Goal: Task Accomplishment & Management: Use online tool/utility

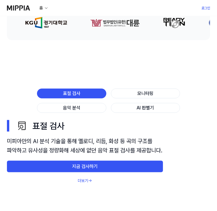
scroll to position [260, 0]
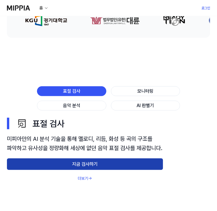
click at [90, 170] on button "지금 검사하기" at bounding box center [85, 165] width 156 height 12
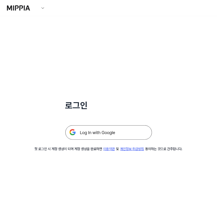
click at [121, 135] on img at bounding box center [108, 132] width 87 height 14
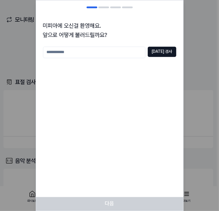
click at [125, 52] on input "text" at bounding box center [94, 52] width 103 height 12
type input "**"
click at [164, 52] on button "[DATE] 검사" at bounding box center [162, 51] width 29 height 10
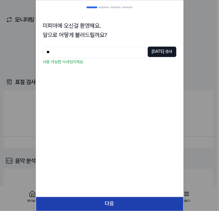
click at [132, 205] on button "다음" at bounding box center [109, 204] width 147 height 14
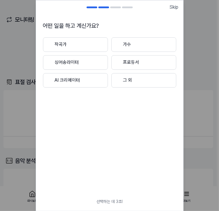
click at [95, 39] on button "작곡가" at bounding box center [75, 44] width 65 height 14
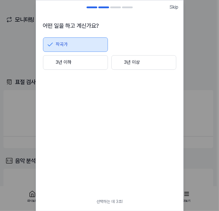
click at [133, 68] on button "3년 이상" at bounding box center [143, 62] width 65 height 14
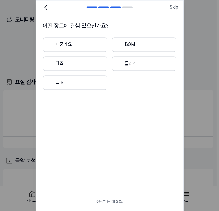
click at [100, 46] on button "대중가요" at bounding box center [75, 44] width 64 height 14
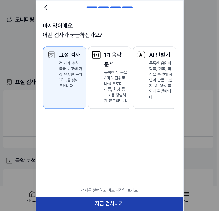
click at [122, 202] on button "지금 검사하기" at bounding box center [109, 204] width 147 height 14
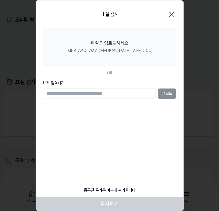
click at [129, 91] on input "URL 입력하기" at bounding box center [99, 93] width 113 height 10
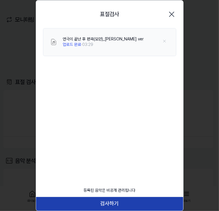
click at [112, 200] on button "검사하기" at bounding box center [109, 204] width 147 height 14
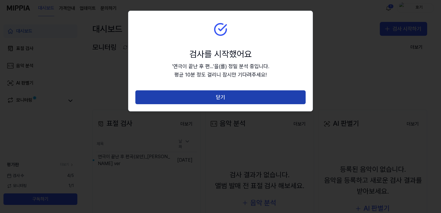
click at [217, 91] on button "닫기" at bounding box center [220, 97] width 170 height 14
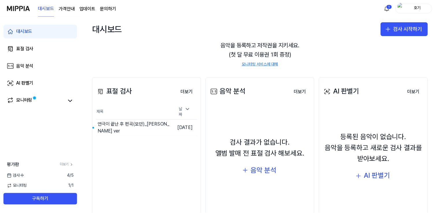
scroll to position [60, 0]
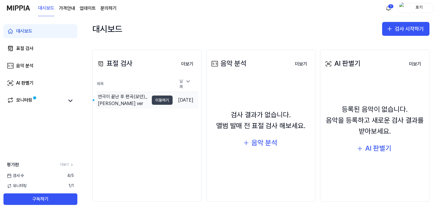
click at [152, 100] on button "이동하기" at bounding box center [162, 100] width 21 height 9
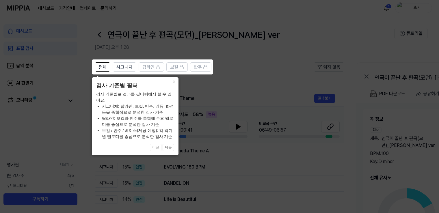
click at [205, 88] on icon at bounding box center [220, 106] width 441 height 213
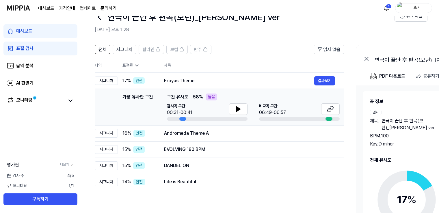
scroll to position [29, 0]
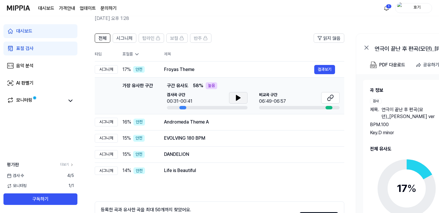
click at [217, 99] on button at bounding box center [238, 98] width 18 height 12
click at [217, 100] on icon at bounding box center [238, 97] width 7 height 7
click at [217, 98] on icon at bounding box center [331, 97] width 3 height 4
click at [156, 126] on td "Andromeda Theme A 결과보기" at bounding box center [249, 122] width 189 height 16
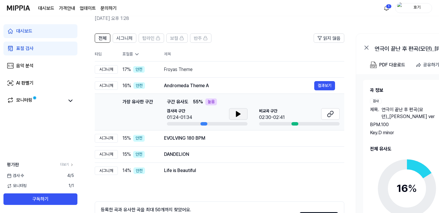
click at [217, 116] on icon at bounding box center [238, 114] width 7 height 7
click at [217, 116] on button at bounding box center [238, 114] width 18 height 12
click at [217, 112] on icon at bounding box center [330, 114] width 7 height 7
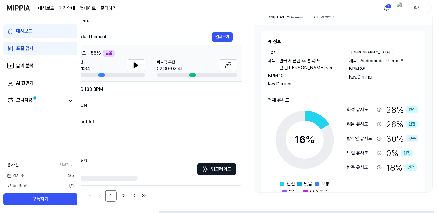
scroll to position [0, 107]
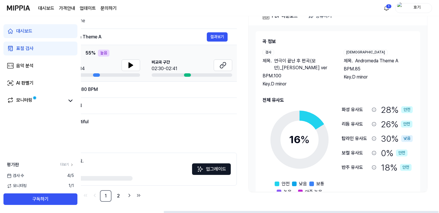
drag, startPoint x: 154, startPoint y: 211, endPoint x: 297, endPoint y: 203, distance: 144.0
click at [217, 211] on div at bounding box center [301, 212] width 275 height 2
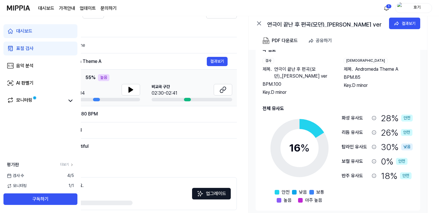
scroll to position [78, 0]
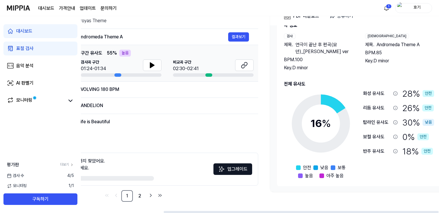
drag, startPoint x: 171, startPoint y: 212, endPoint x: 146, endPoint y: 213, distance: 25.1
click at [164, 211] on div at bounding box center [301, 212] width 275 height 2
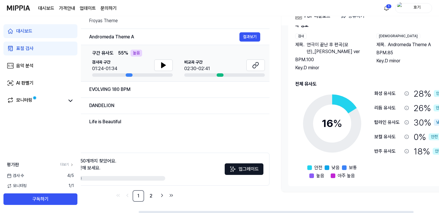
scroll to position [0, 0]
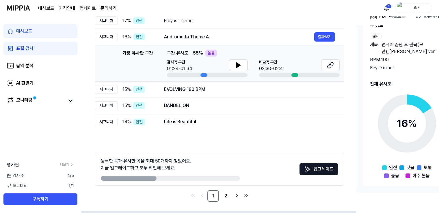
click at [104, 211] on div at bounding box center [260, 211] width 358 height 3
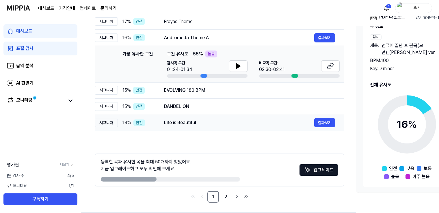
scroll to position [78, 0]
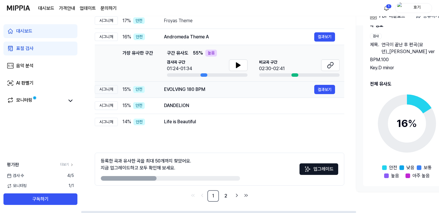
click at [181, 89] on div "EVOLVING 180 BPM" at bounding box center [239, 89] width 150 height 7
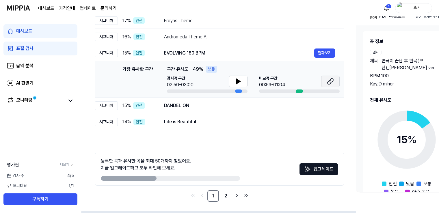
click at [217, 80] on button at bounding box center [330, 82] width 18 height 12
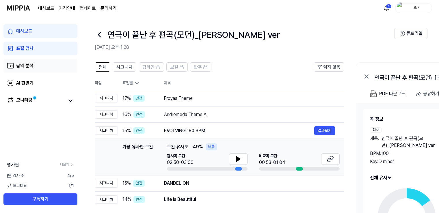
click at [30, 67] on div "음악 분석" at bounding box center [24, 65] width 17 height 7
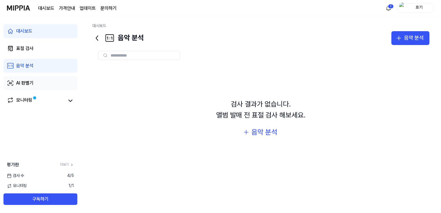
click at [32, 84] on div "AI 판별기" at bounding box center [24, 83] width 17 height 7
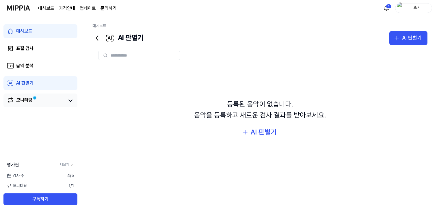
click at [48, 97] on link "모니터링" at bounding box center [36, 101] width 58 height 8
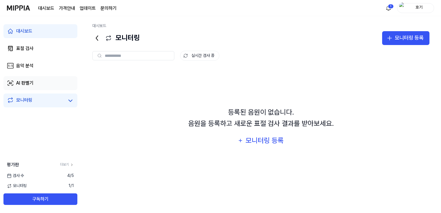
click at [53, 79] on link "AI 판별기" at bounding box center [40, 83] width 74 height 14
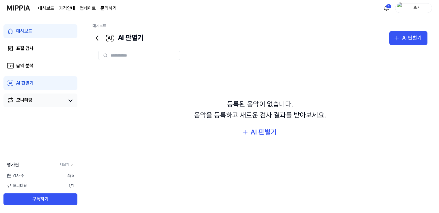
click at [58, 96] on div "모니터링" at bounding box center [40, 101] width 74 height 14
click at [60, 43] on link "표절 검사" at bounding box center [40, 49] width 74 height 14
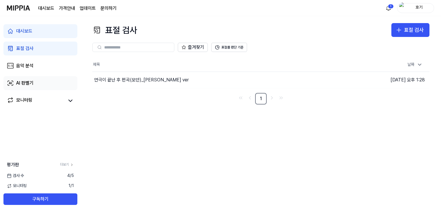
click at [47, 84] on link "AI 판별기" at bounding box center [40, 83] width 74 height 14
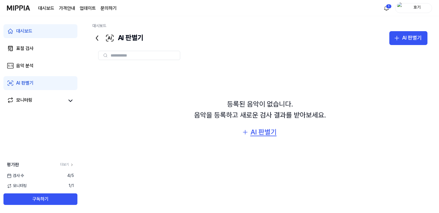
click at [217, 133] on div "AI 판별기" at bounding box center [263, 132] width 26 height 11
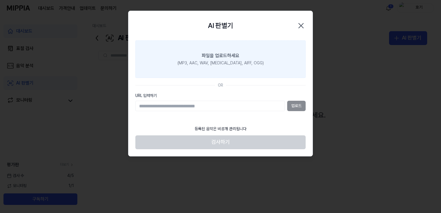
click at [217, 55] on label "파일을 업로드하세요 (MP3, AAC, WAV, [MEDICAL_DATA], AIFF, OGG)" at bounding box center [220, 59] width 170 height 38
click at [0, 0] on input "파일을 업로드하세요 (MP3, AAC, WAV, [MEDICAL_DATA], AIFF, OGG)" at bounding box center [0, 0] width 0 height 0
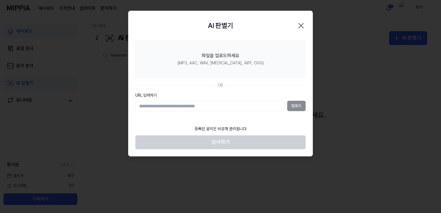
click at [217, 29] on icon "button" at bounding box center [301, 25] width 9 height 9
